Goal: Check status: Check status

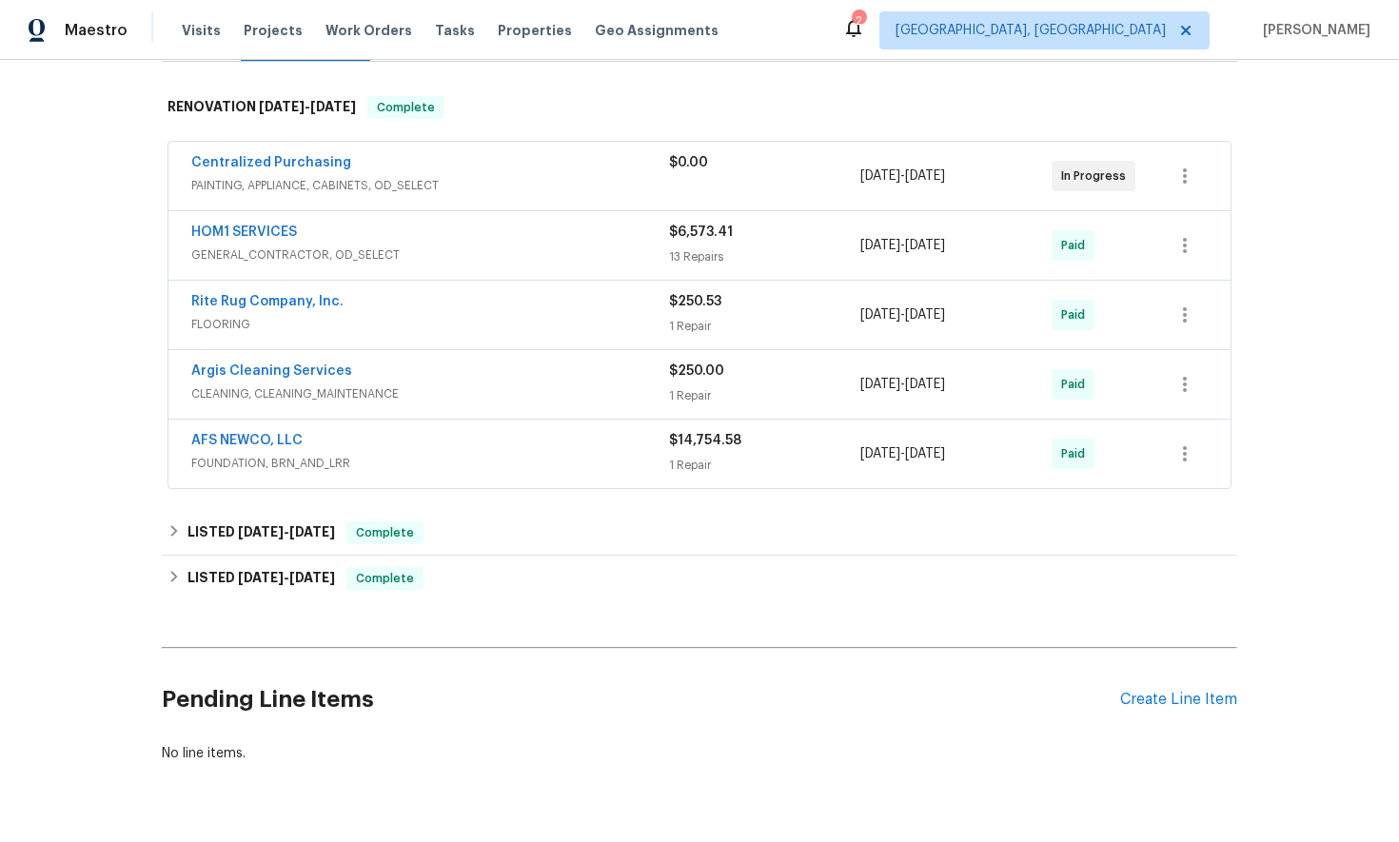
scroll to position [329, 0]
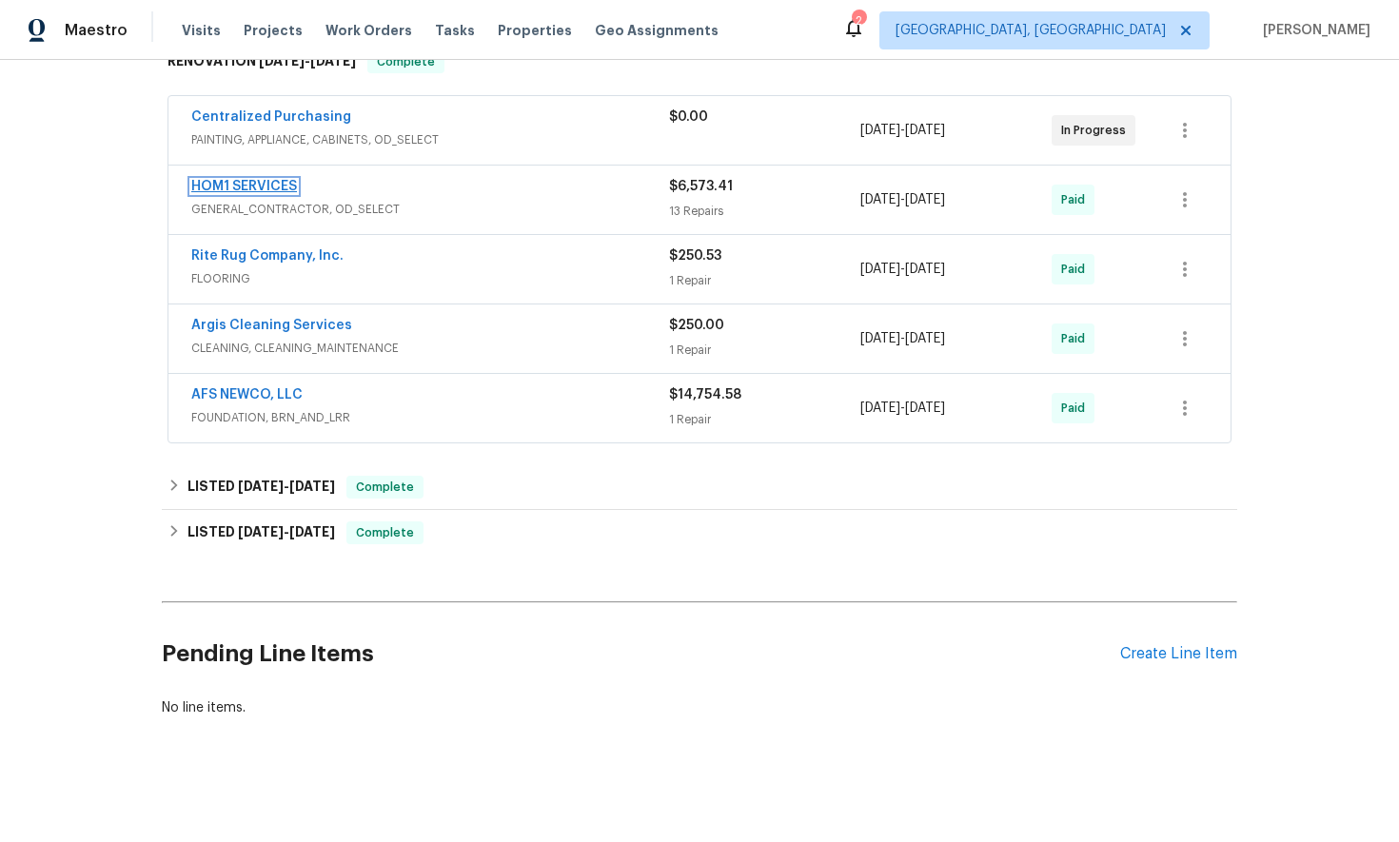
click at [252, 184] on link "HOM1 SERVICES" at bounding box center [244, 186] width 106 height 13
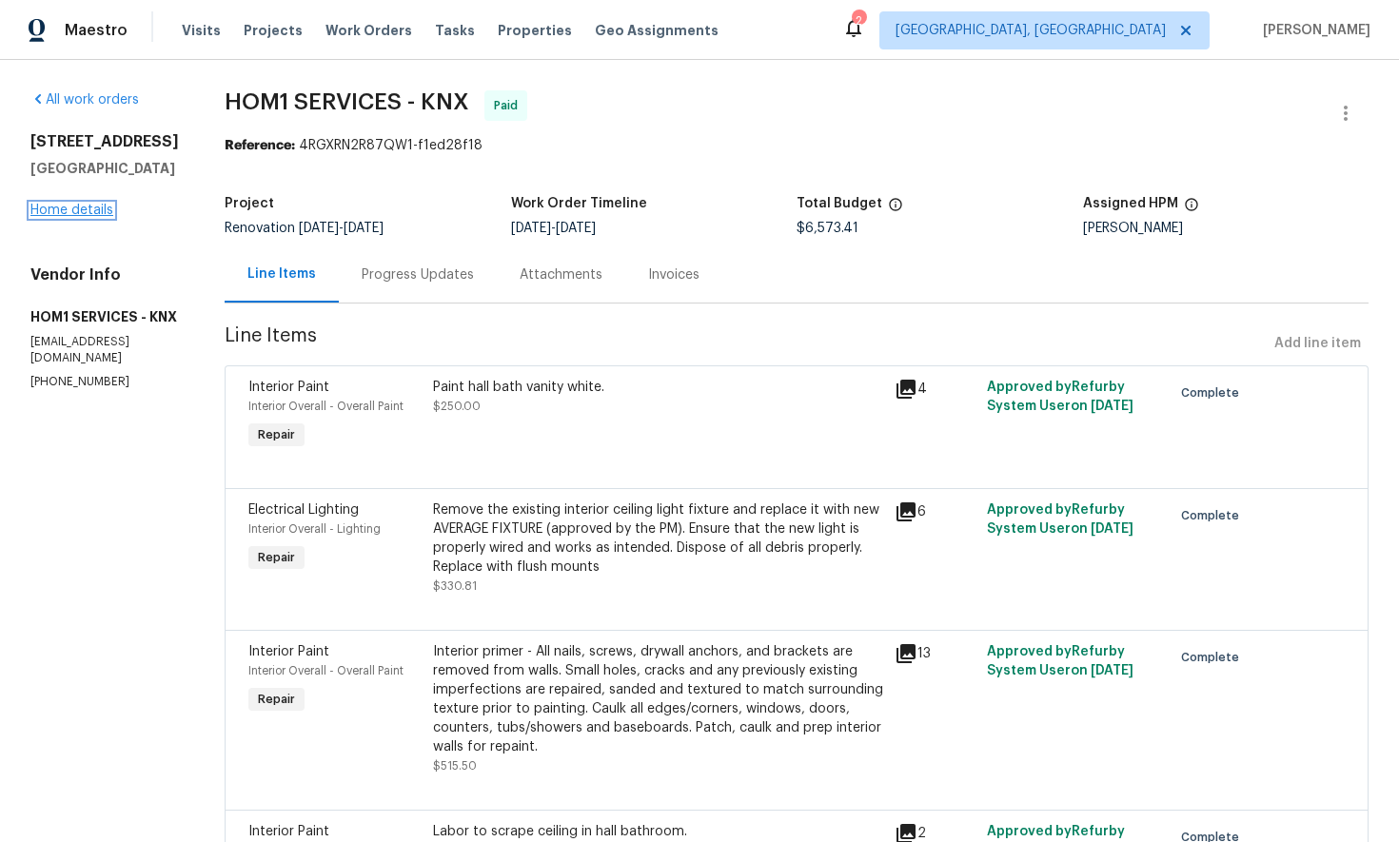
click at [62, 217] on link "Home details" at bounding box center [71, 210] width 83 height 13
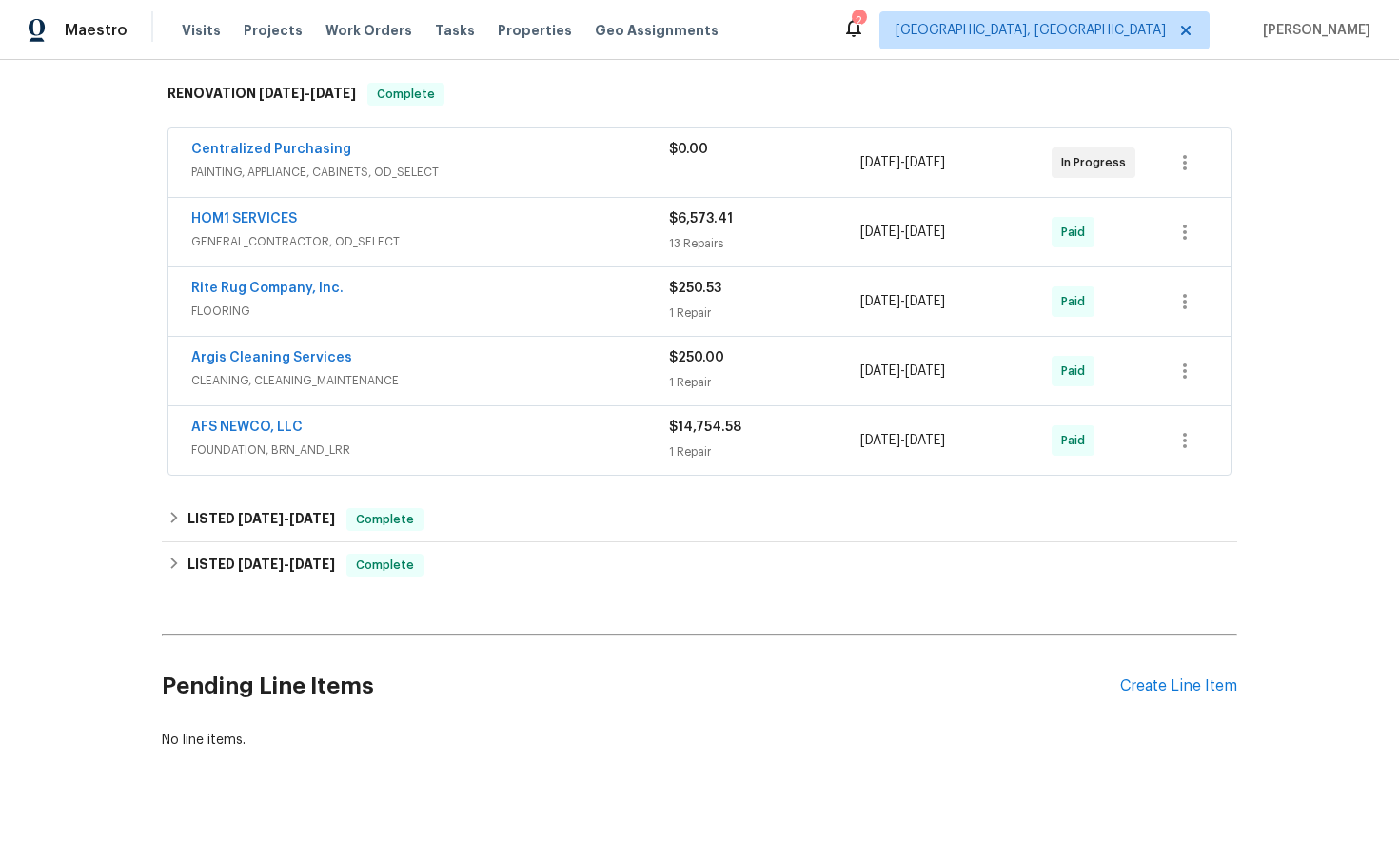
scroll to position [323, 0]
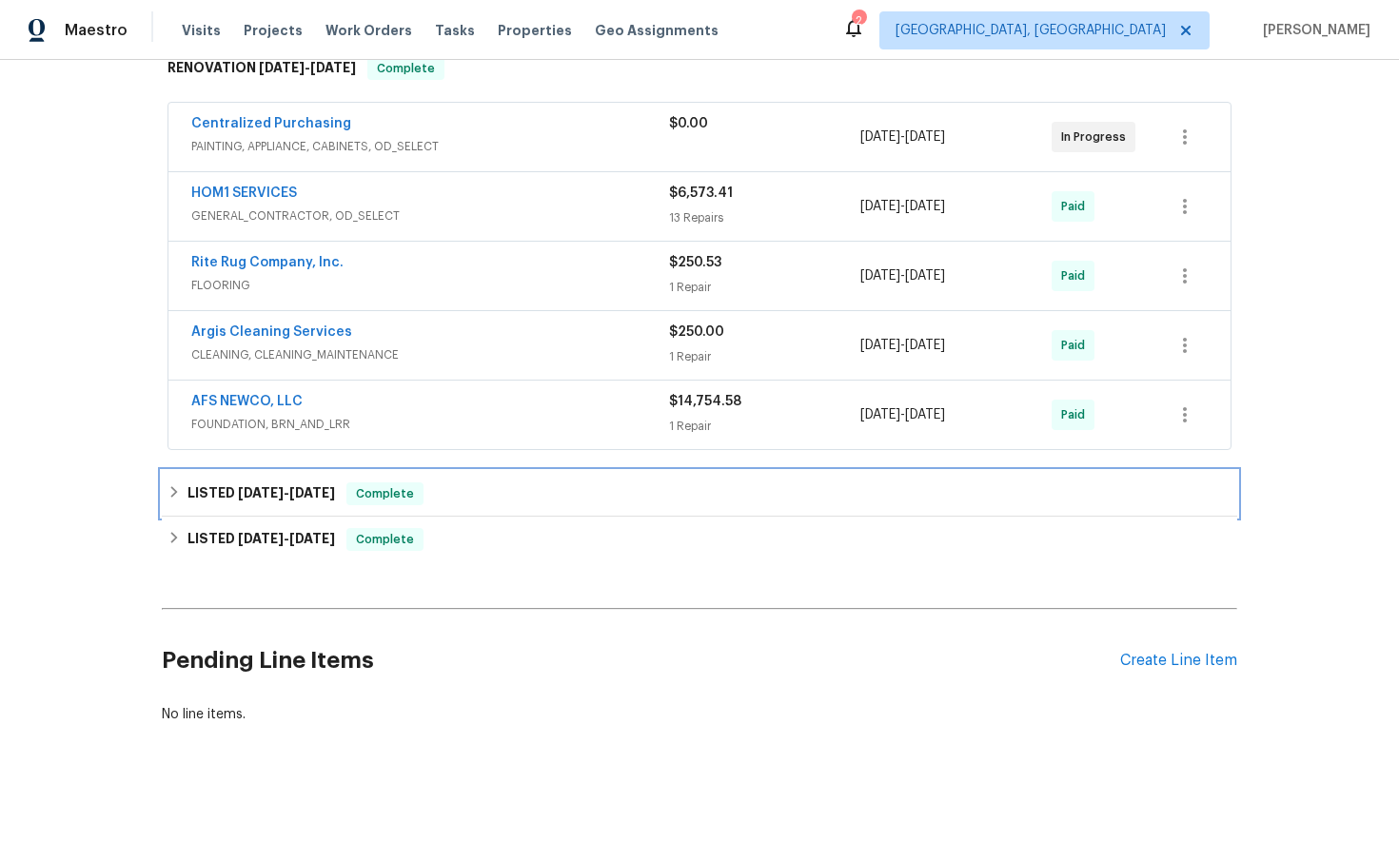
click at [174, 486] on icon at bounding box center [173, 491] width 13 height 13
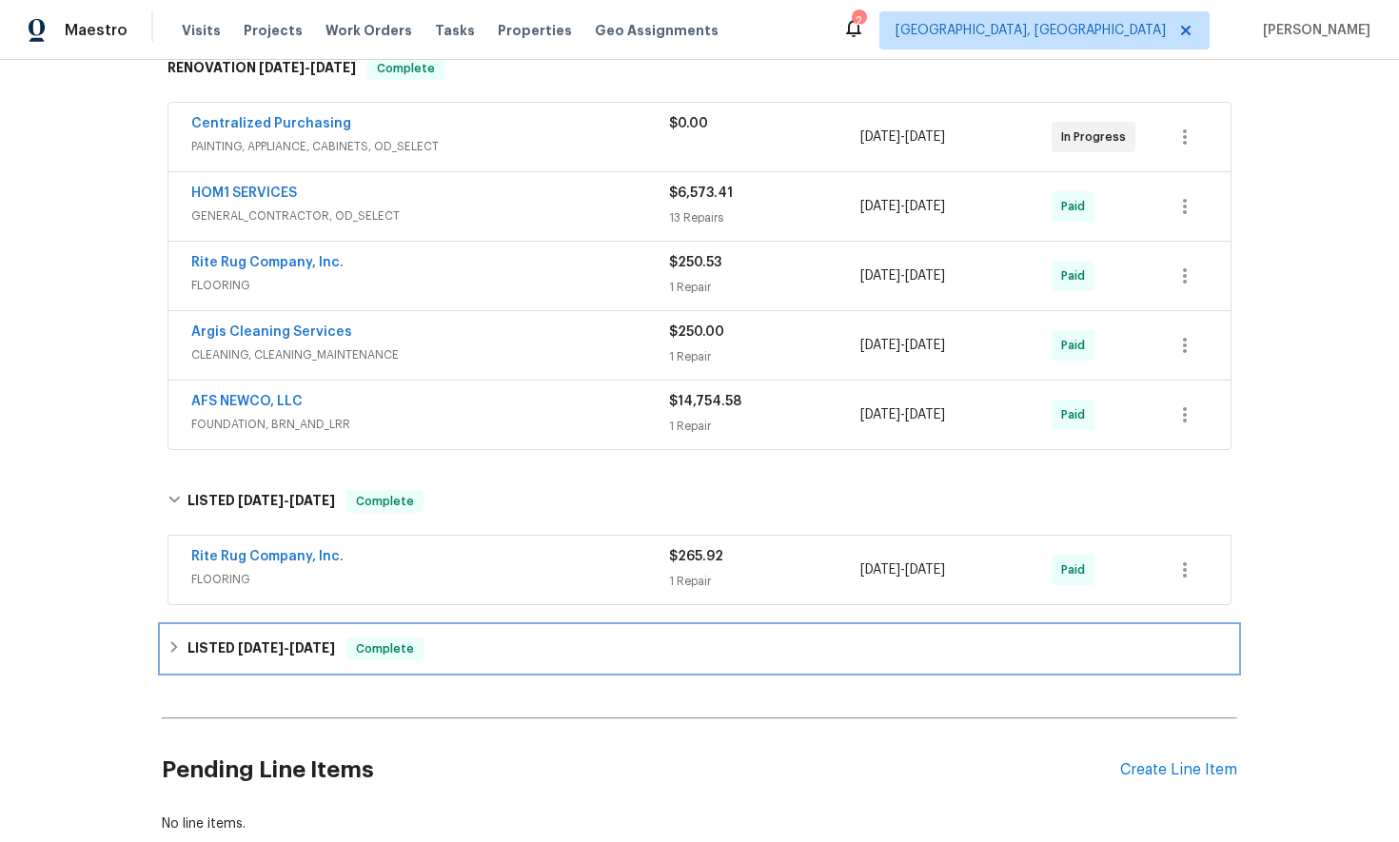
click at [177, 644] on icon at bounding box center [173, 646] width 13 height 13
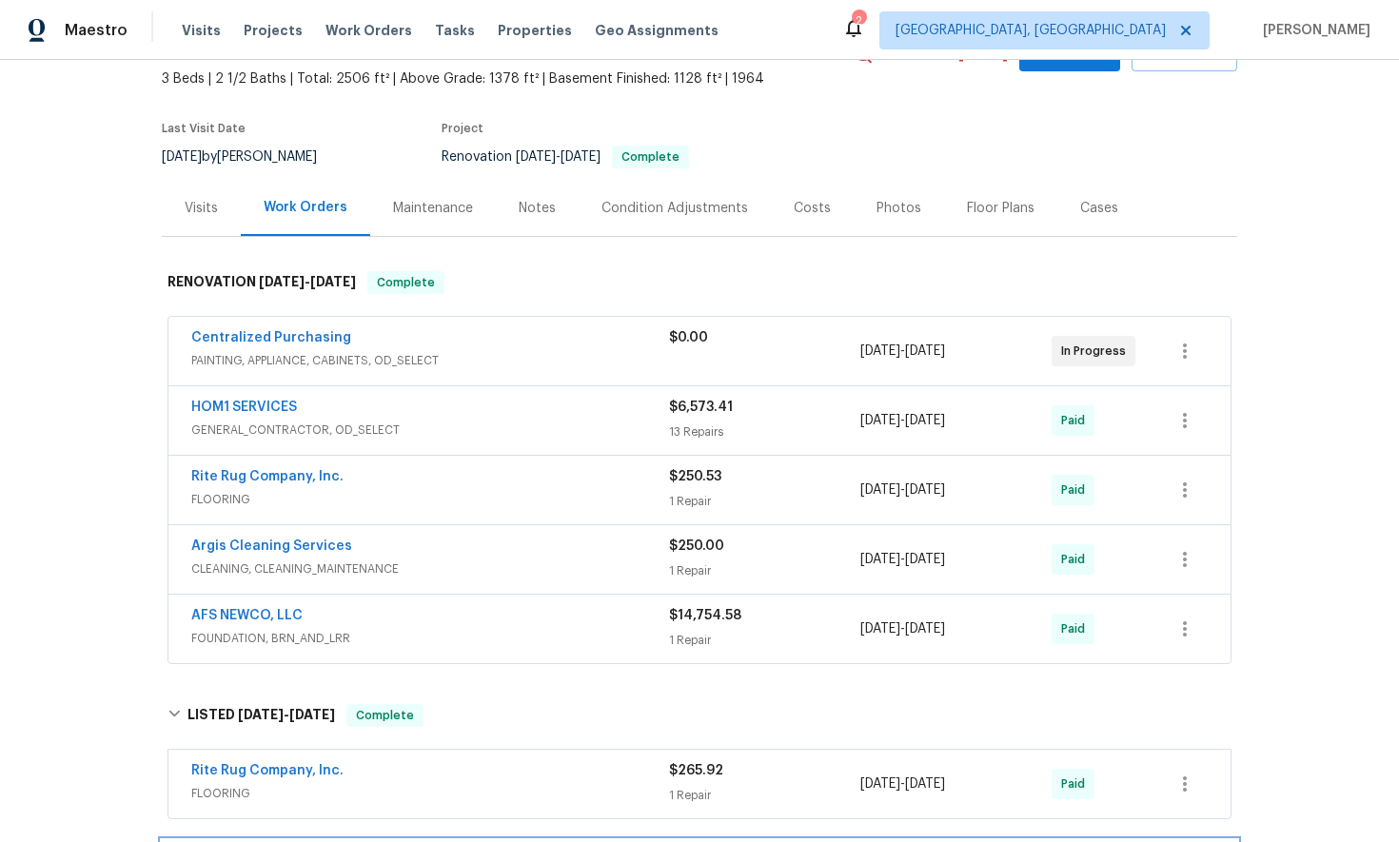
scroll to position [0, 0]
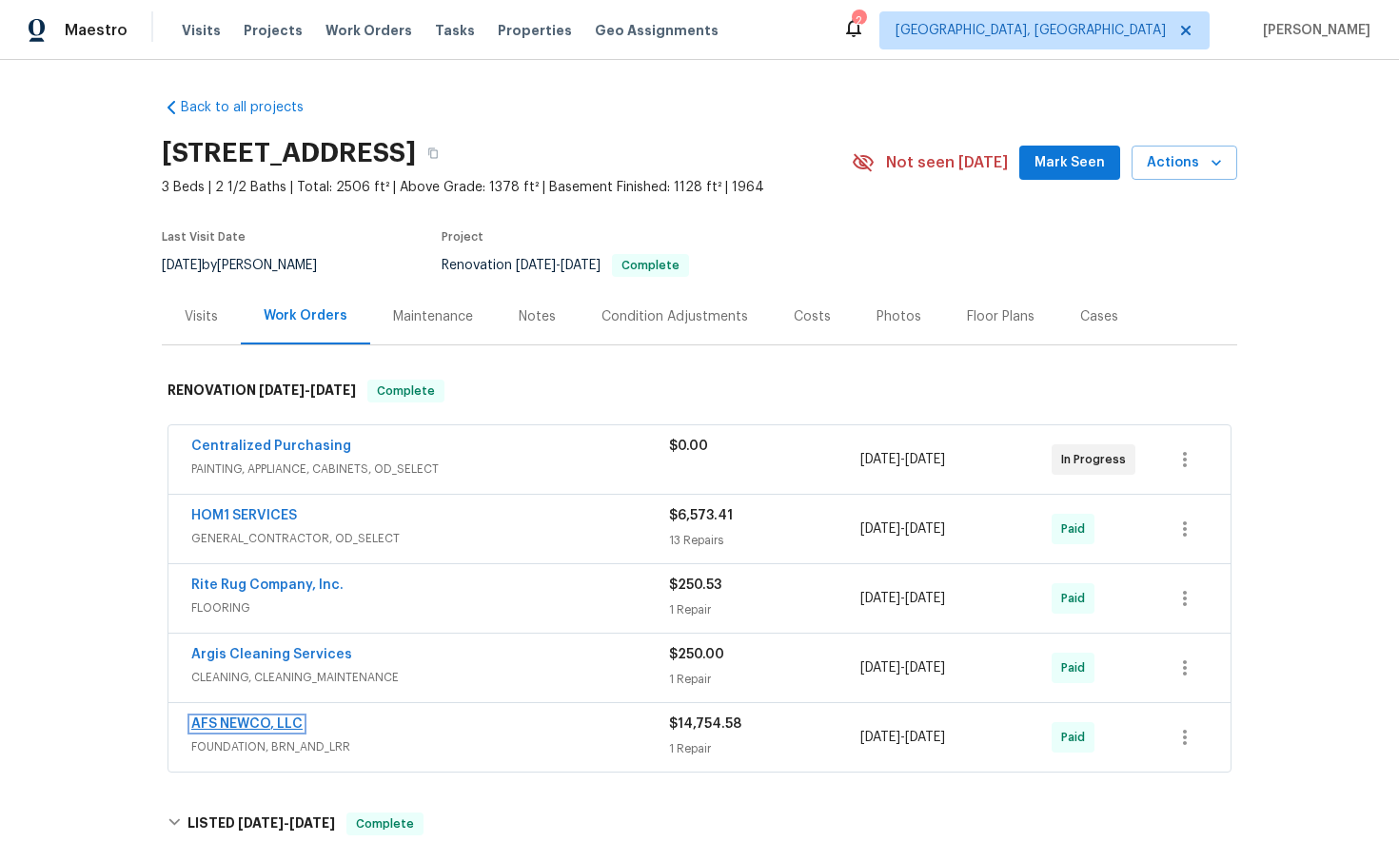
click at [244, 723] on link "AFS NEWCO, LLC" at bounding box center [246, 723] width 111 height 13
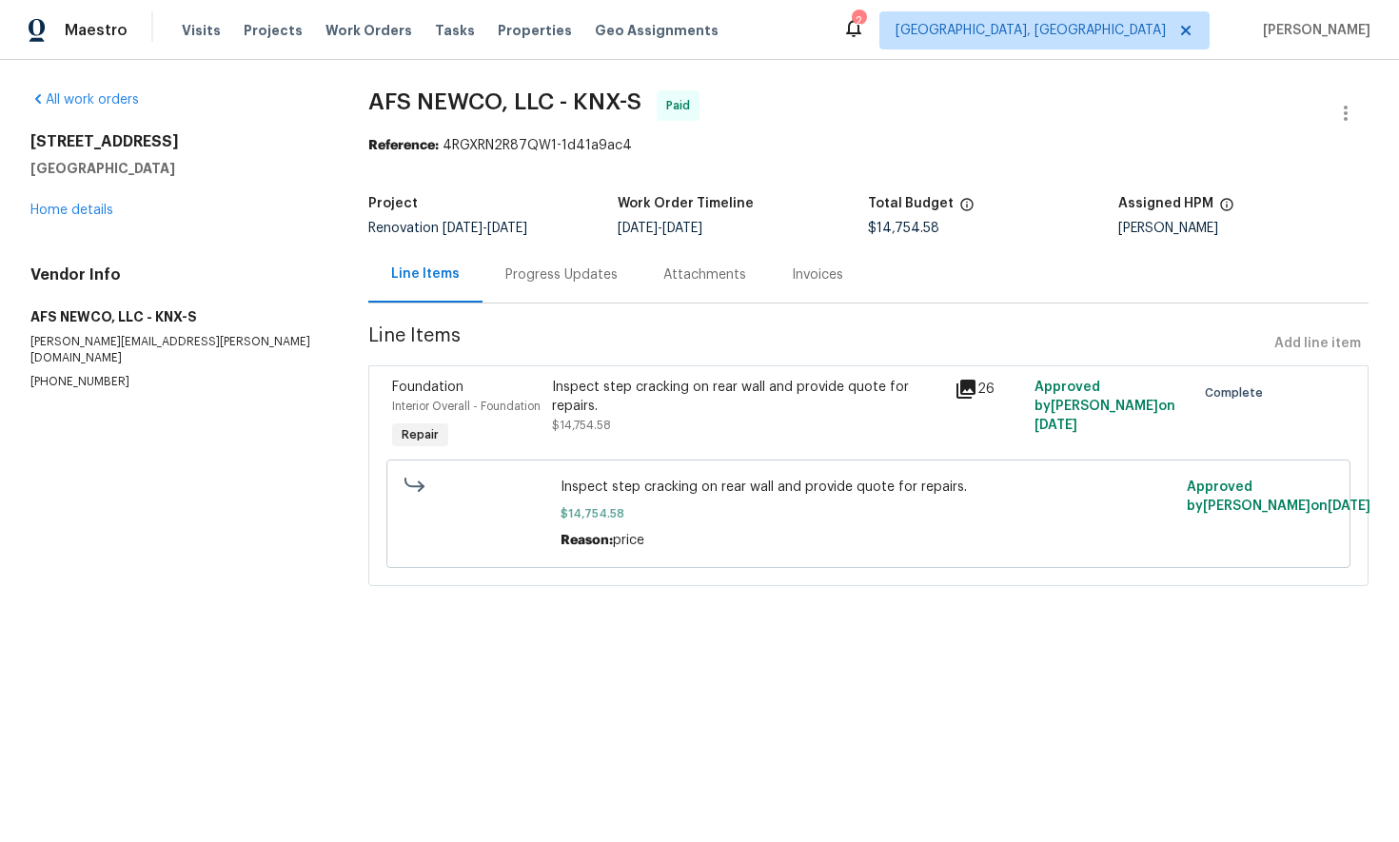
click at [558, 278] on div "Progress Updates" at bounding box center [561, 274] width 112 height 19
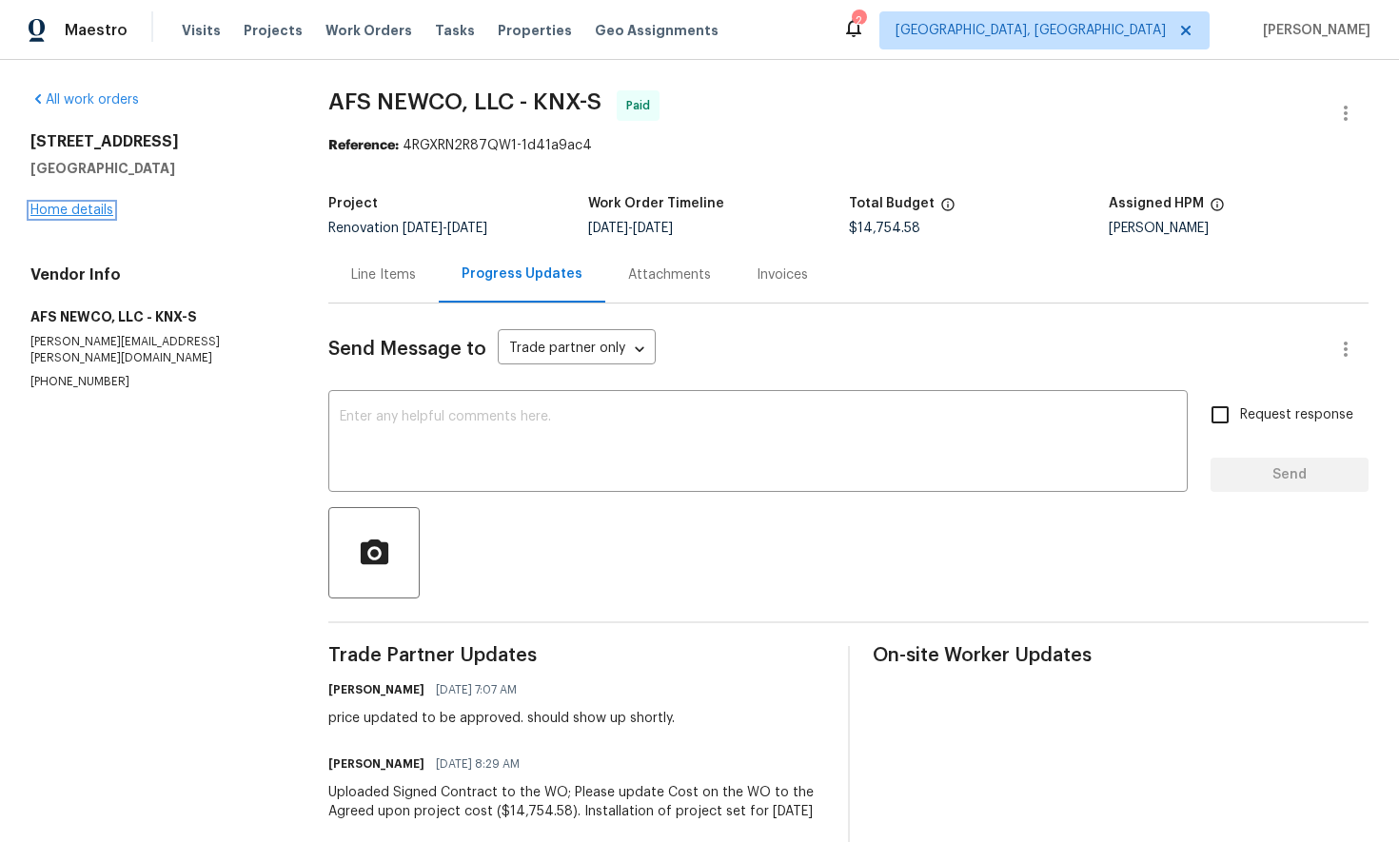
click at [98, 212] on link "Home details" at bounding box center [71, 210] width 83 height 13
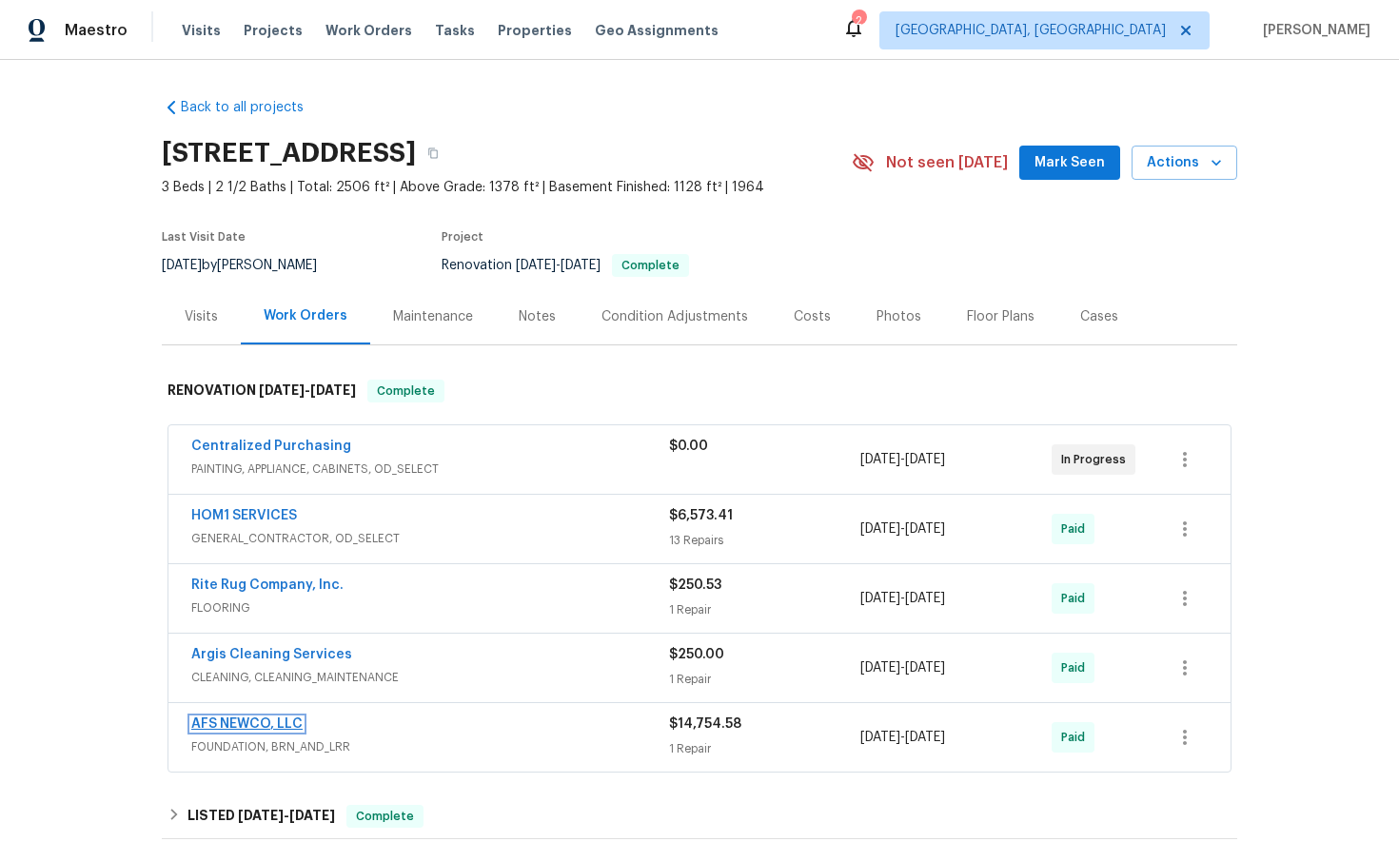
click at [274, 726] on link "AFS NEWCO, LLC" at bounding box center [246, 723] width 111 height 13
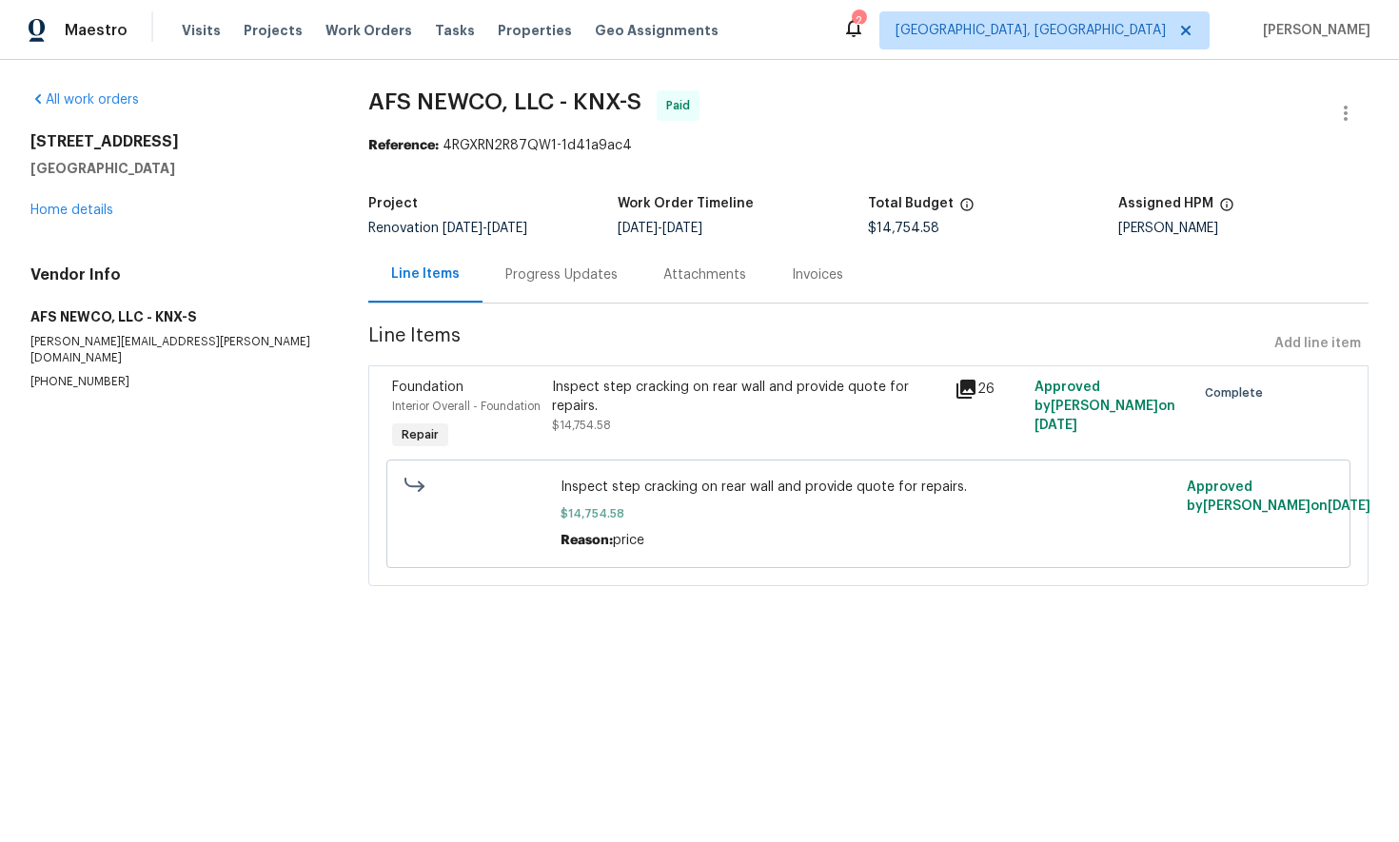
click at [809, 279] on div "Invoices" at bounding box center [817, 274] width 51 height 19
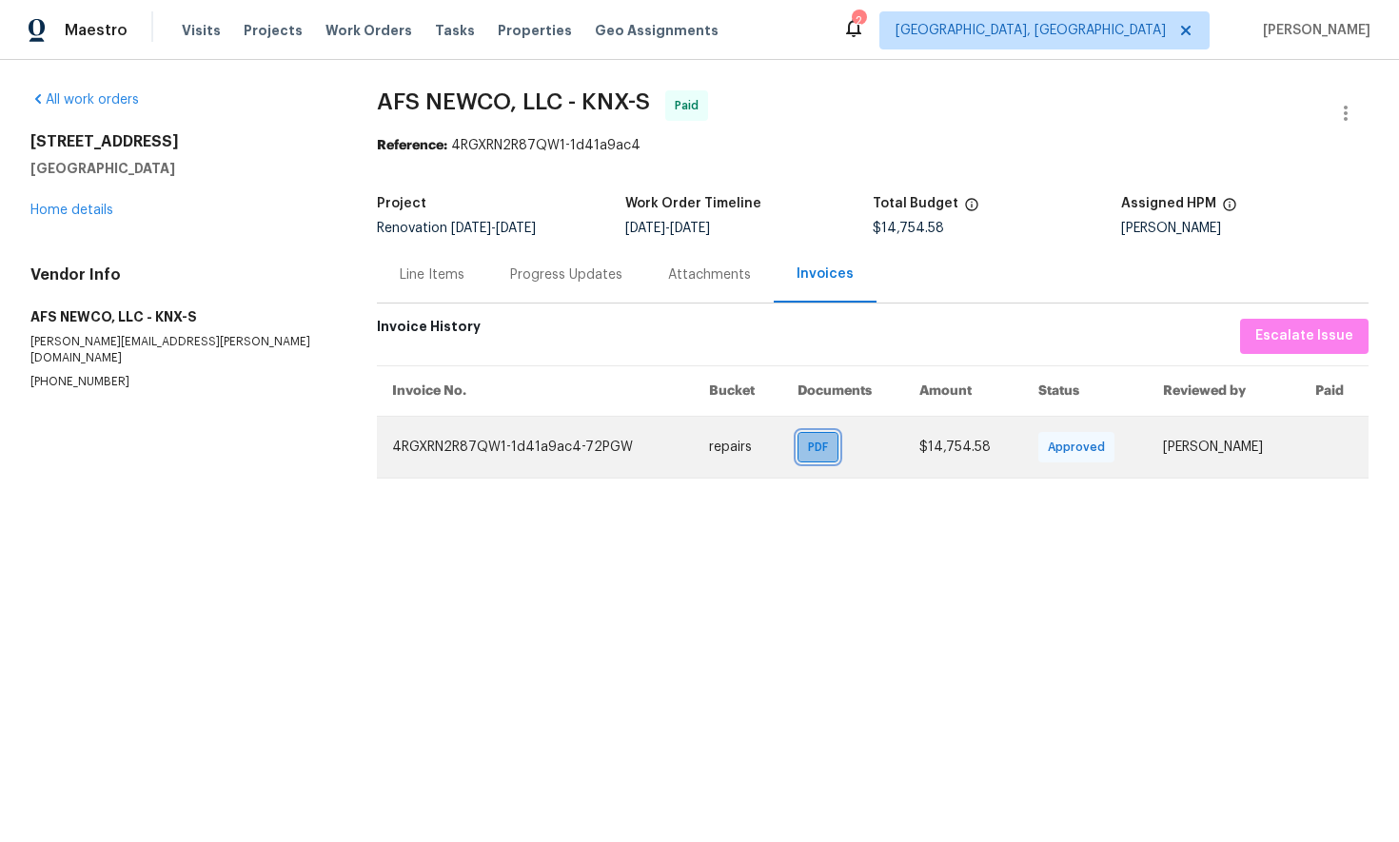
click at [808, 455] on span "PDF" at bounding box center [822, 447] width 28 height 19
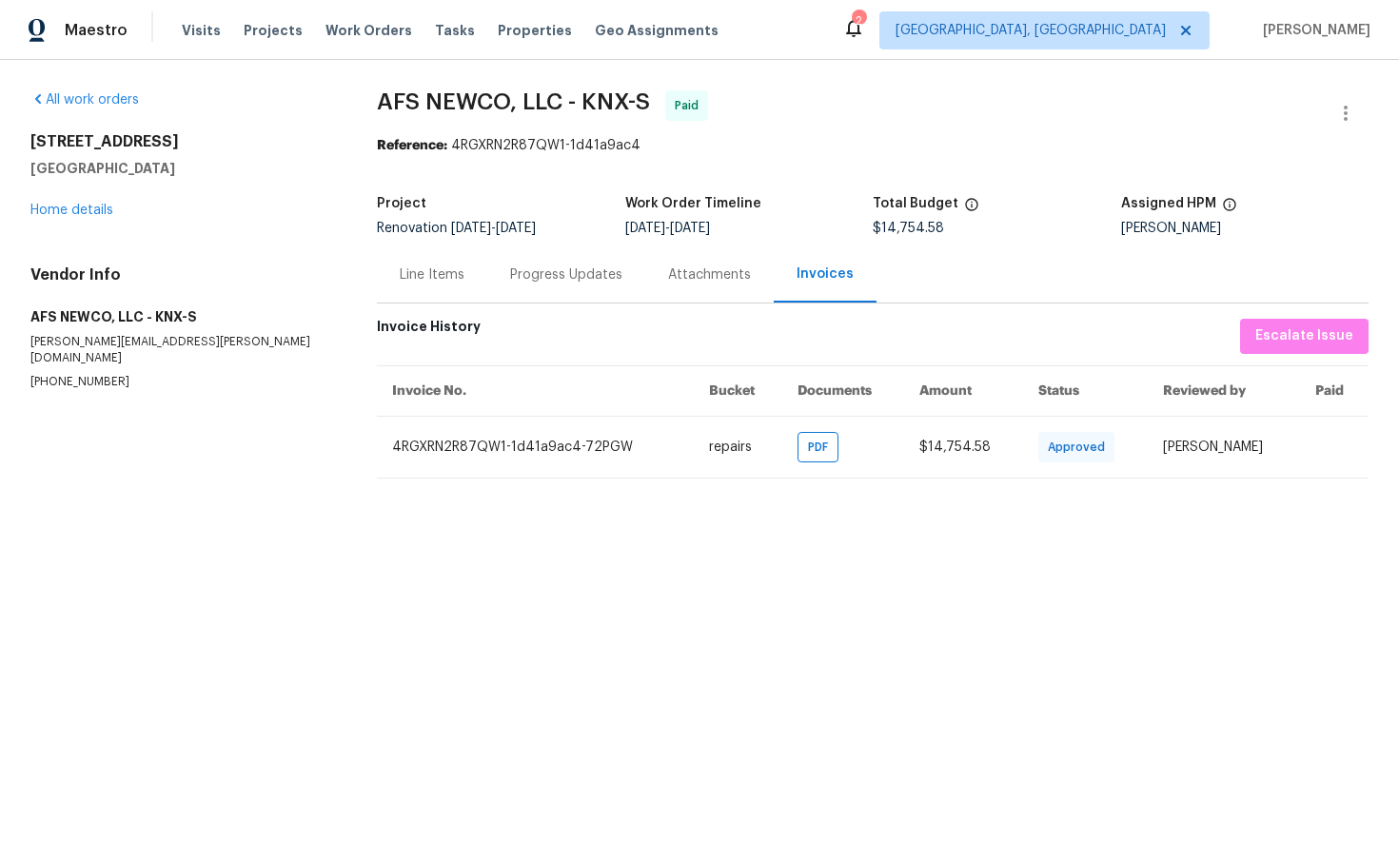
click at [550, 278] on div "Progress Updates" at bounding box center [566, 274] width 112 height 19
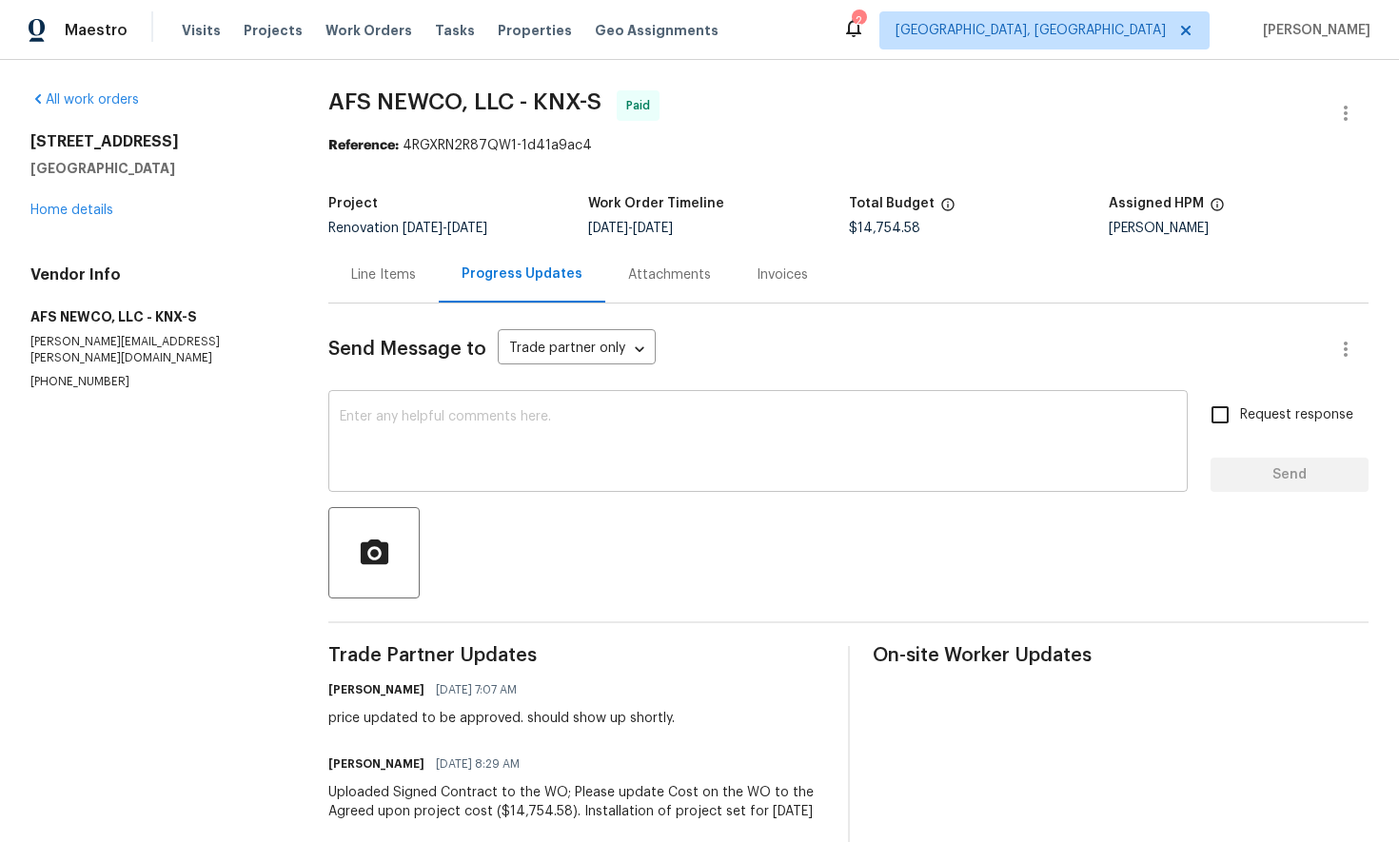
scroll to position [108, 0]
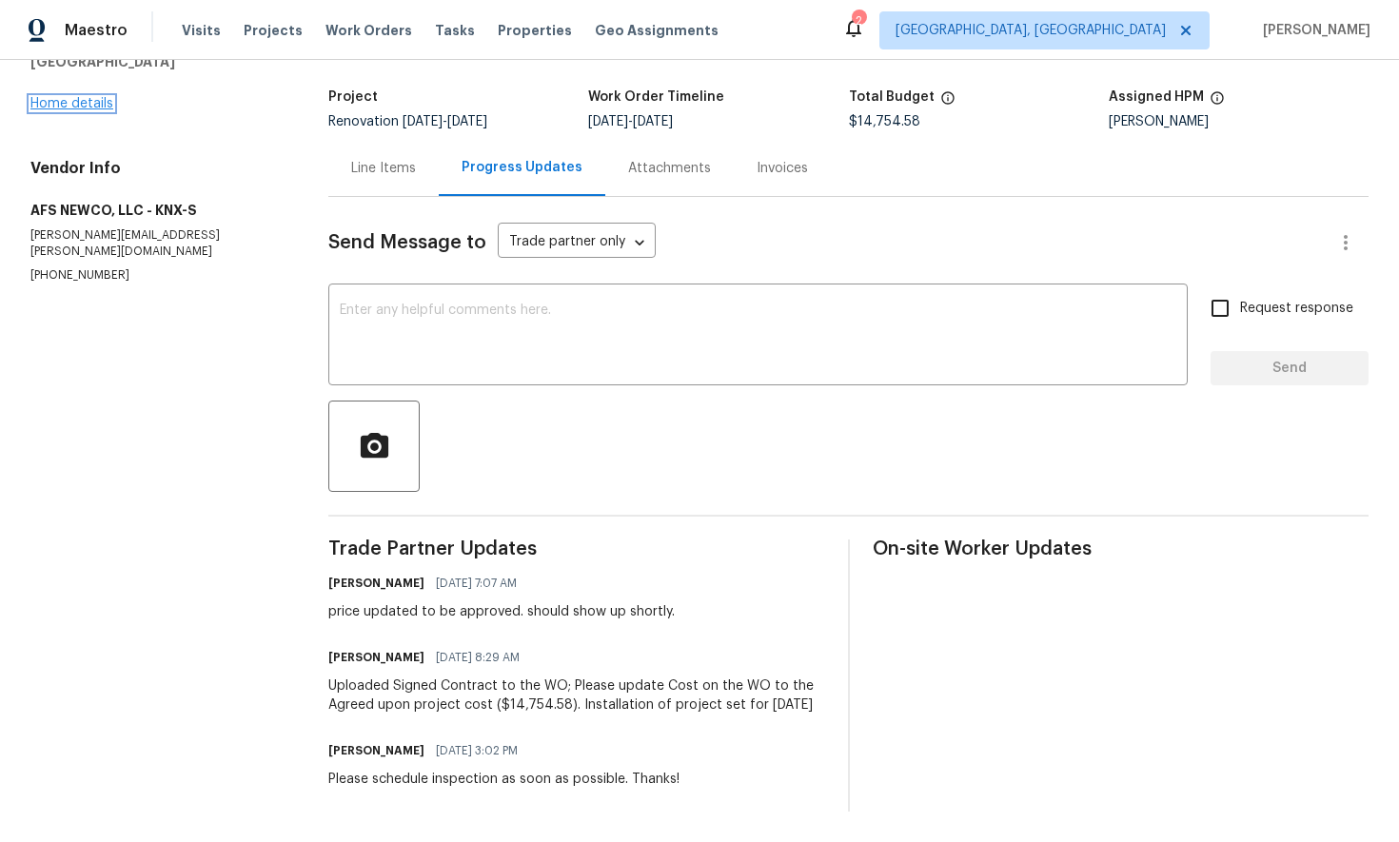
click at [71, 106] on link "Home details" at bounding box center [71, 103] width 83 height 13
